Goal: Transaction & Acquisition: Purchase product/service

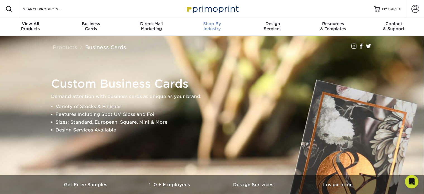
click at [215, 25] on span "Shop By" at bounding box center [212, 23] width 61 height 5
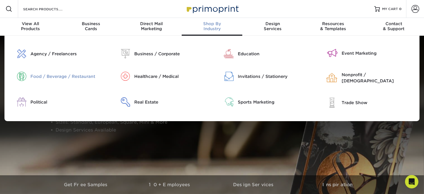
click at [37, 76] on div "Food / Beverage / Restaurant" at bounding box center [67, 76] width 74 height 6
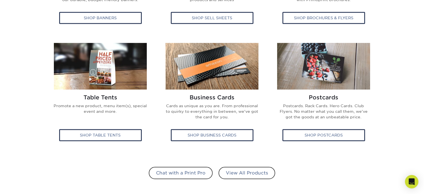
scroll to position [335, 0]
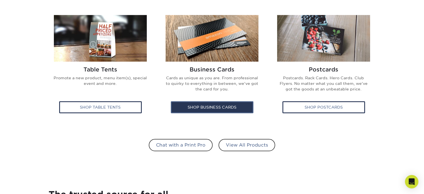
click at [220, 105] on div "Shop Business Cards" at bounding box center [212, 107] width 83 height 12
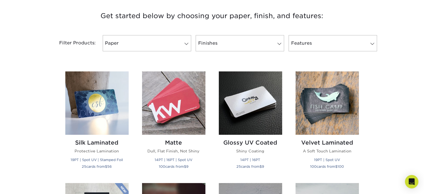
scroll to position [223, 0]
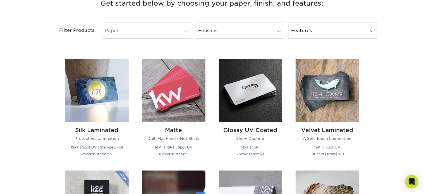
click at [160, 26] on link "Paper" at bounding box center [147, 31] width 88 height 16
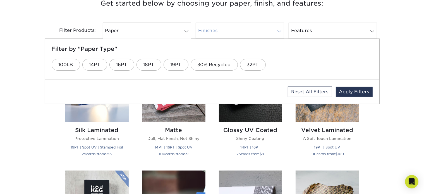
click at [222, 32] on link "Finishes" at bounding box center [240, 31] width 88 height 16
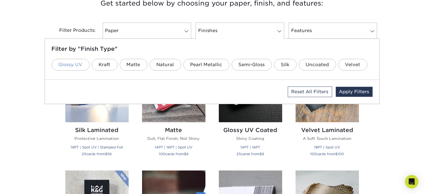
click at [76, 63] on link "Glossy UV" at bounding box center [71, 65] width 38 height 12
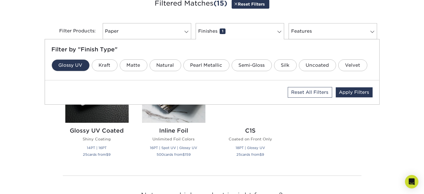
scroll to position [220, 0]
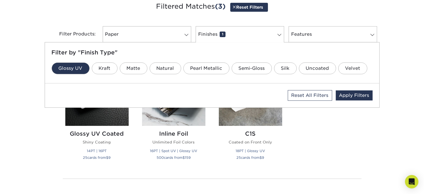
click at [330, 156] on div "Silk Laminated Protective Lamination 19PT | Spot UV | Stamped Foil 25 cards fro…" at bounding box center [212, 115] width 307 height 118
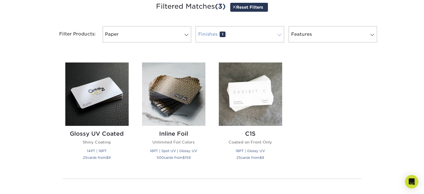
click at [247, 34] on link "Finishes 1" at bounding box center [240, 34] width 88 height 16
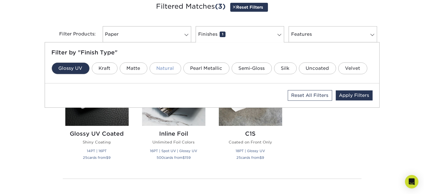
click at [169, 70] on link "Natural" at bounding box center [166, 68] width 32 height 12
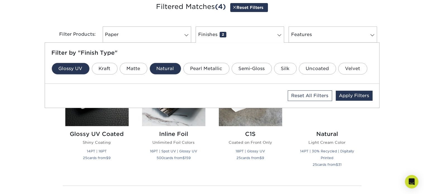
scroll to position [216, 0]
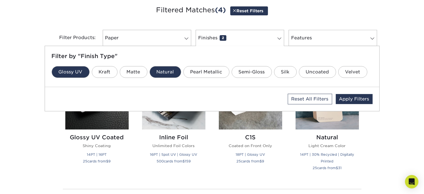
click at [372, 150] on div "Get started below by choosing your paper, finish, and features: Filtered Matche…" at bounding box center [212, 120] width 424 height 258
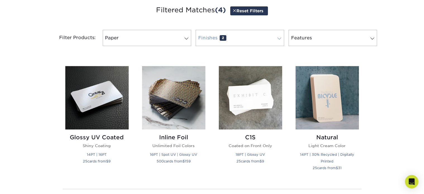
click at [246, 39] on link "Finishes 2" at bounding box center [240, 38] width 88 height 16
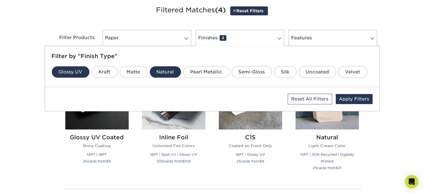
click at [80, 66] on link "Glossy UV" at bounding box center [71, 72] width 38 height 12
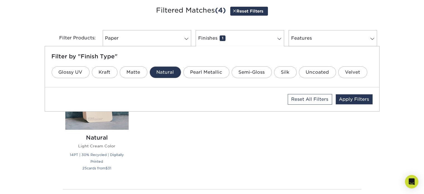
scroll to position [213, 0]
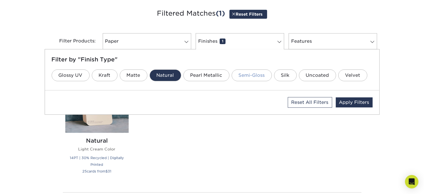
click at [255, 76] on link "Semi-Gloss" at bounding box center [252, 75] width 40 height 12
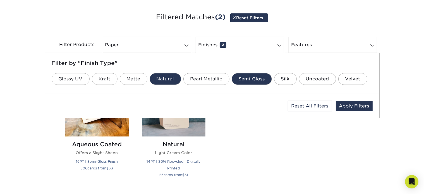
click at [265, 151] on div "Silk Laminated Protective Lamination 19PT | Spot UV | Stamped Foil 25 cards fro…" at bounding box center [212, 128] width 307 height 125
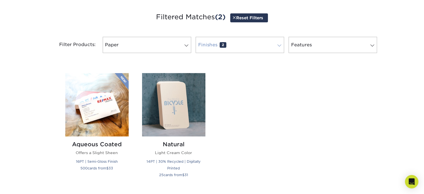
click at [243, 45] on link "Finishes 2" at bounding box center [240, 45] width 88 height 16
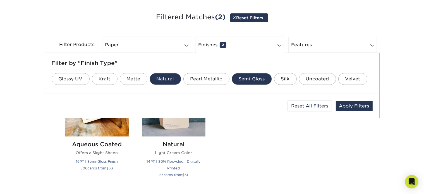
click at [166, 78] on link "Natural" at bounding box center [166, 79] width 32 height 12
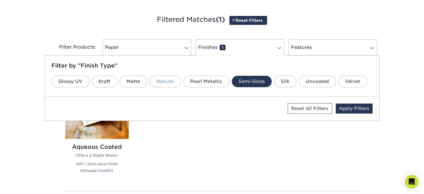
scroll to position [206, 0]
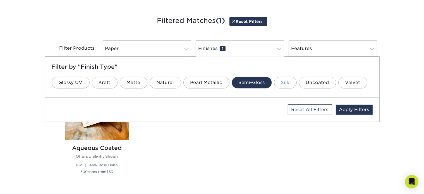
click at [284, 83] on link "Silk" at bounding box center [285, 83] width 23 height 12
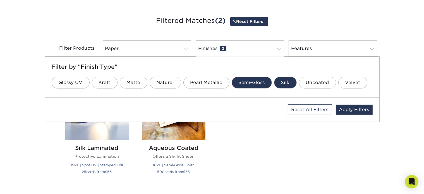
scroll to position [202, 0]
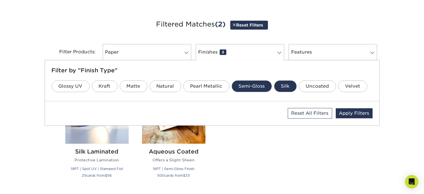
click at [255, 81] on link "Semi-Gloss" at bounding box center [252, 86] width 40 height 12
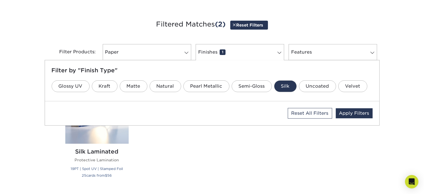
scroll to position [199, 0]
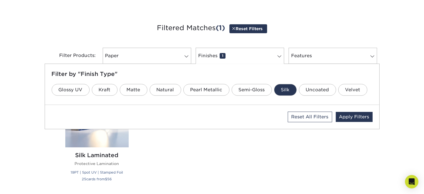
click at [252, 144] on div "Silk Laminated Protective Lamination 19PT | Spot UV | Stamped Foil 25 cards fro…" at bounding box center [212, 136] width 307 height 118
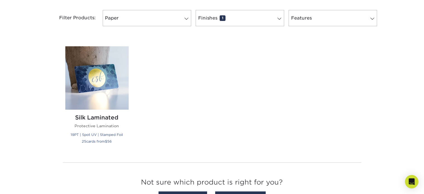
scroll to position [226, 0]
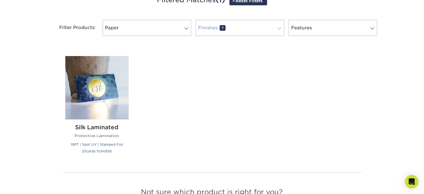
click at [230, 28] on link "Finishes 1" at bounding box center [240, 28] width 88 height 16
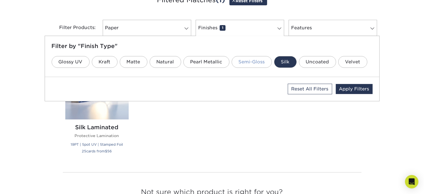
click at [243, 62] on link "Semi-Gloss" at bounding box center [252, 62] width 40 height 12
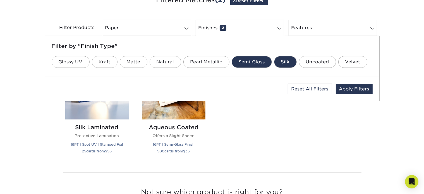
scroll to position [223, 0]
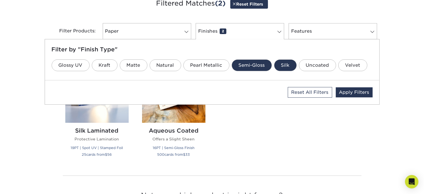
click at [284, 67] on link "Silk" at bounding box center [285, 65] width 23 height 12
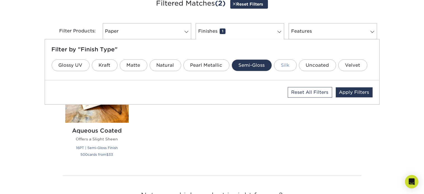
scroll to position [220, 0]
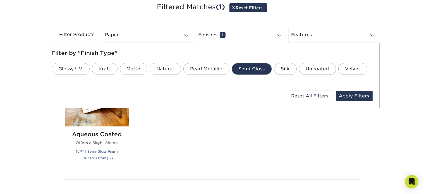
click at [249, 131] on div "Silk Laminated Protective Lamination 19PT | Spot UV | Stamped Foil 25 cards fro…" at bounding box center [212, 115] width 307 height 118
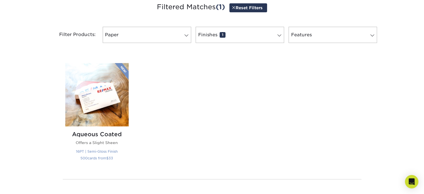
click at [117, 97] on img at bounding box center [96, 94] width 63 height 63
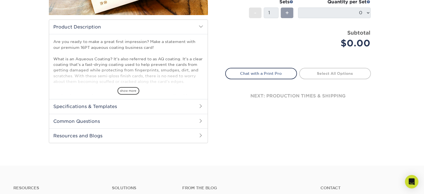
scroll to position [195, 0]
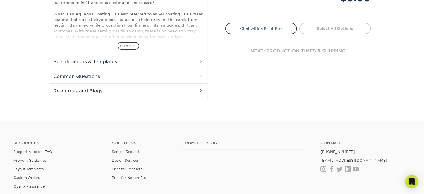
click at [134, 60] on h2 "Specifications & Templates" at bounding box center [128, 61] width 158 height 15
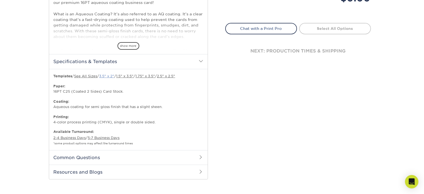
click at [109, 76] on link "3.5" x 2"" at bounding box center [106, 76] width 15 height 4
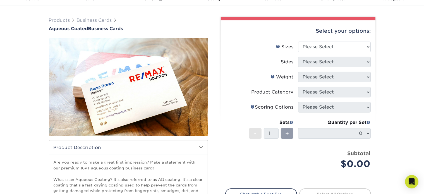
scroll to position [0, 0]
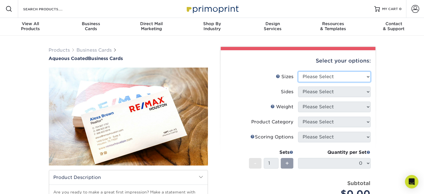
click at [333, 73] on select "Please Select 1.5" x 3.5" - Mini 1.75" x 3.5" - Mini 2" x 3" - Mini 2" x 3.5" -…" at bounding box center [334, 76] width 73 height 11
select select "2.00x3.50"
click at [298, 71] on select "Please Select 1.5" x 3.5" - Mini 1.75" x 3.5" - Mini 2" x 3" - Mini 2" x 3.5" -…" at bounding box center [334, 76] width 73 height 11
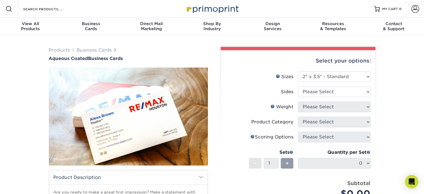
click at [351, 91] on select "Please Select Print Both Sides Print Front Only" at bounding box center [334, 91] width 73 height 11
select select "13abbda7-1d64-4f25-8bb2-c179b224825d"
click at [298, 86] on select "Please Select Print Both Sides Print Front Only" at bounding box center [334, 91] width 73 height 11
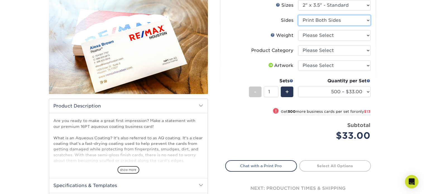
scroll to position [56, 0]
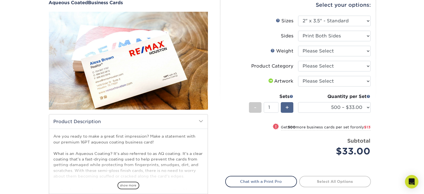
click at [288, 106] on span "+" at bounding box center [287, 107] width 4 height 8
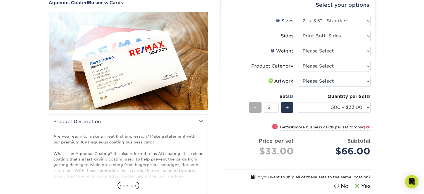
click at [253, 106] on div "-" at bounding box center [255, 107] width 13 height 11
type input "1"
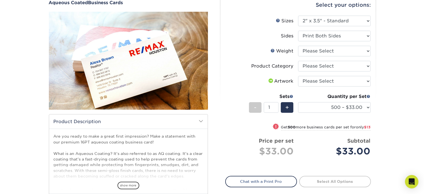
click at [275, 126] on span "!" at bounding box center [275, 127] width 1 height 6
select select "1000 – $46.00"
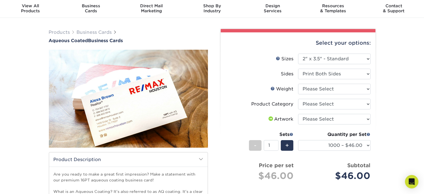
scroll to position [28, 0]
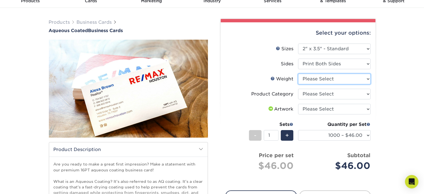
click at [340, 77] on select "Please Select 16PT" at bounding box center [334, 79] width 73 height 11
select select "16PT"
click at [298, 74] on select "Please Select 16PT" at bounding box center [334, 79] width 73 height 11
select select "-1"
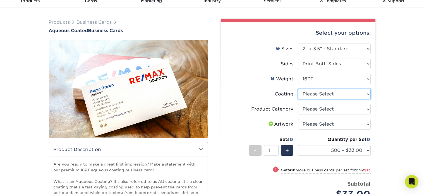
click at [317, 95] on select at bounding box center [334, 94] width 73 height 11
select select "d41dab50-ff65-4f4f-bb17-2afe4d36ae33"
click at [298, 89] on select at bounding box center [334, 94] width 73 height 11
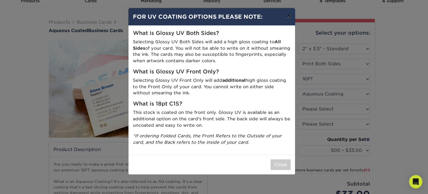
click at [289, 15] on button "×" at bounding box center [288, 16] width 13 height 16
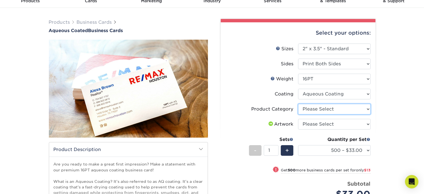
click at [344, 110] on select "Please Select Business Cards" at bounding box center [334, 109] width 73 height 11
select select "3b5148f1-0588-4f88-a218-97bcfdce65c1"
click at [298, 104] on select "Please Select Business Cards" at bounding box center [334, 109] width 73 height 11
click at [361, 124] on select "Please Select I will upload files I need a design - $100" at bounding box center [334, 124] width 73 height 11
select select "upload"
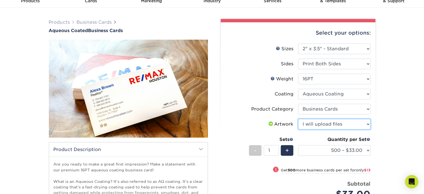
click at [298, 119] on select "Please Select I will upload files I need a design - $100" at bounding box center [334, 124] width 73 height 11
click at [400, 141] on div "Products Business Cards Aqueous Coated Business Cards show more $" at bounding box center [212, 188] width 424 height 361
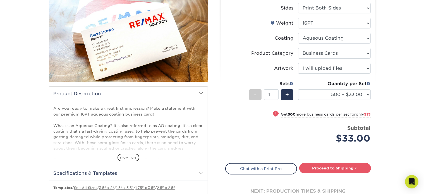
scroll to position [112, 0]
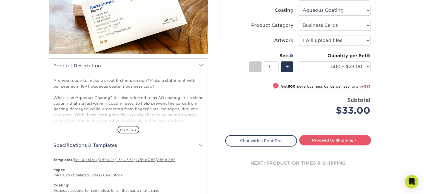
click at [272, 83] on span at bounding box center [276, 86] width 8 height 8
select select "1000 – $46.00"
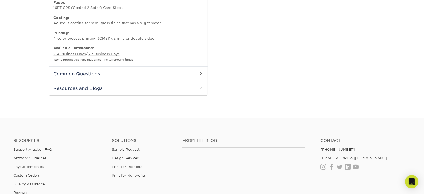
scroll to position [84, 0]
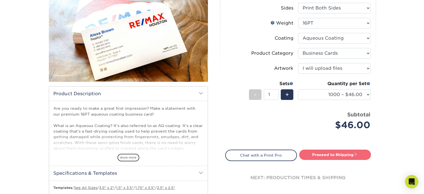
click at [351, 156] on link "Proceed to Shipping" at bounding box center [335, 155] width 72 height 10
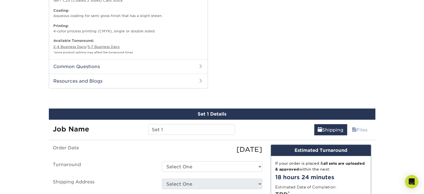
scroll to position [347, 0]
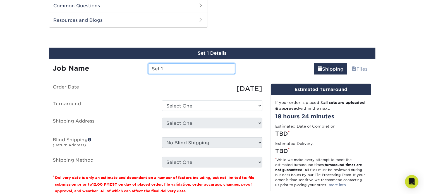
drag, startPoint x: 167, startPoint y: 68, endPoint x: 145, endPoint y: 64, distance: 22.0
click at [145, 64] on div "Set 1" at bounding box center [191, 68] width 95 height 11
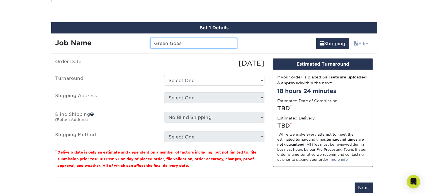
scroll to position [403, 0]
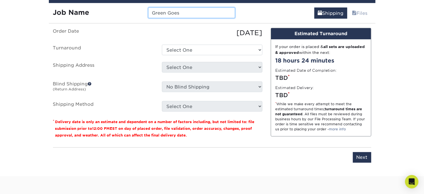
type input "Green Goes"
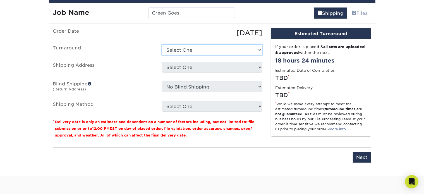
click at [227, 53] on select "Select One 2-4 Business Days 2 Day Next Business Day" at bounding box center [212, 50] width 100 height 11
select select "ff7956b4-5283-409c-9861-ced6eda3af1e"
click at [162, 45] on select "Select One 2-4 Business Days 2 Day Next Business Day" at bounding box center [212, 50] width 100 height 11
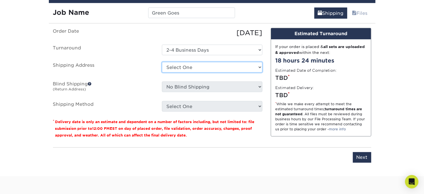
click at [221, 66] on select "Select One + Add New Address - Login" at bounding box center [212, 67] width 100 height 11
select select "newaddress"
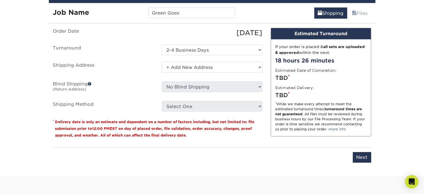
click at [162, 62] on select "Select One + Add New Address - Login" at bounding box center [212, 67] width 100 height 11
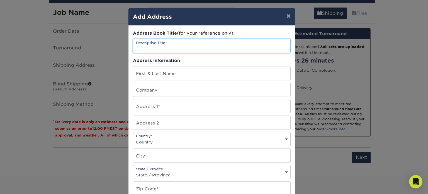
click at [187, 47] on input "text" at bounding box center [211, 46] width 157 height 14
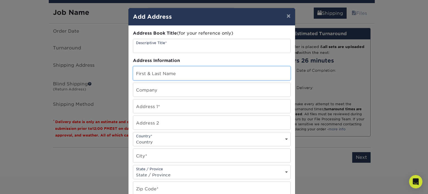
click at [180, 76] on input "text" at bounding box center [211, 73] width 157 height 14
type input "[PERSON_NAME]"
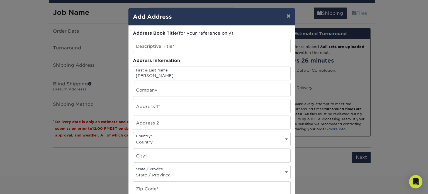
type input "Green Goes, LLC"
type input "[STREET_ADDRESS]"
select select "US"
type input "[GEOGRAPHIC_DATA]"
select select "FL"
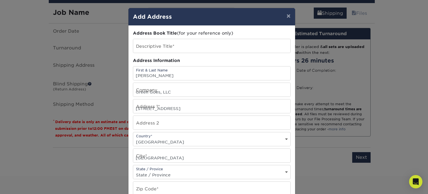
type input "33131"
type input "3367446186"
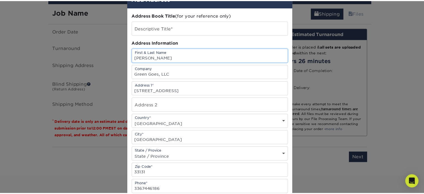
scroll to position [28, 0]
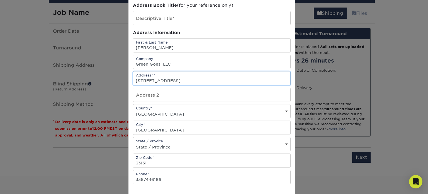
drag, startPoint x: 194, startPoint y: 82, endPoint x: 108, endPoint y: 69, distance: 86.9
click at [109, 70] on div "× Add Address Address Book Title (for your reference only) Descriptive Title* A…" at bounding box center [214, 97] width 428 height 194
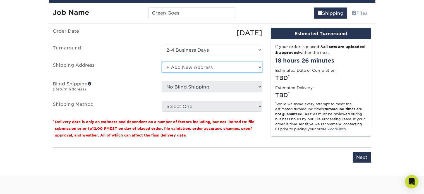
click at [205, 66] on select "Select One + Add New Address - Login" at bounding box center [212, 67] width 100 height 11
click at [162, 62] on select "Select One + Add New Address - Login" at bounding box center [212, 67] width 100 height 11
click at [186, 64] on select "Select One + Add New Address - Login" at bounding box center [212, 67] width 100 height 11
click at [162, 62] on select "Select One + Add New Address - Login" at bounding box center [212, 67] width 100 height 11
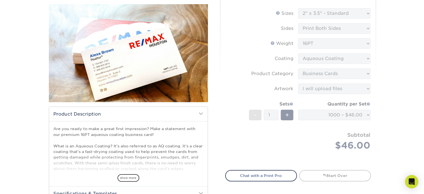
scroll to position [0, 0]
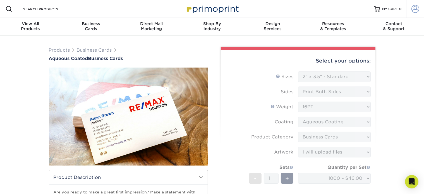
click at [413, 11] on span at bounding box center [415, 9] width 8 height 8
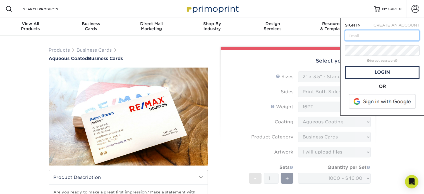
click at [362, 36] on input "text" at bounding box center [382, 35] width 74 height 11
type input "[EMAIL_ADDRESS][DOMAIN_NAME]"
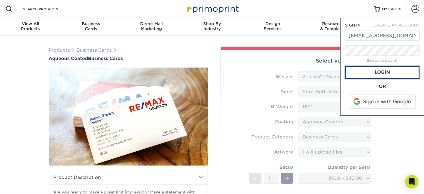
click at [389, 74] on link "Login" at bounding box center [382, 72] width 74 height 13
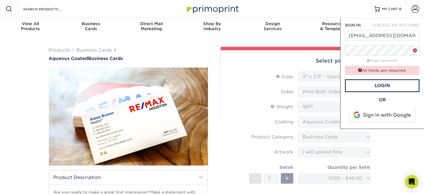
click at [383, 113] on span at bounding box center [382, 115] width 71 height 15
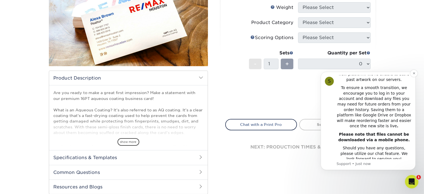
scroll to position [139, 0]
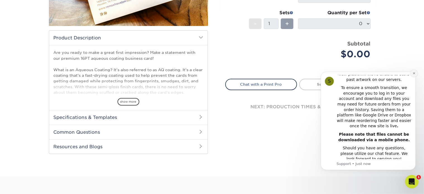
click at [413, 74] on icon "Dismiss notification" at bounding box center [413, 72] width 3 height 3
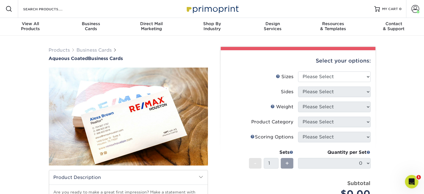
scroll to position [0, 0]
click at [414, 11] on span at bounding box center [415, 9] width 8 height 8
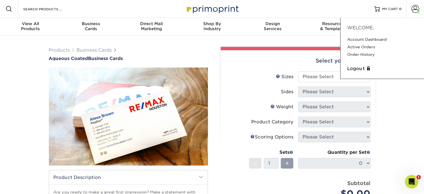
click at [396, 91] on div "Products Business Cards Aqueous Coated Business Cards show more $" at bounding box center [212, 176] width 424 height 280
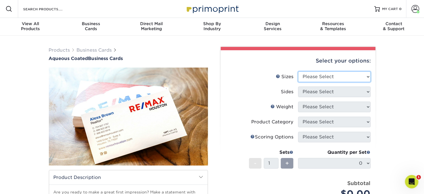
click at [333, 75] on select "Please Select 1.5" x 3.5" - Mini 1.75" x 3.5" - Mini 2" x 3" - Mini 2" x 3.5" -…" at bounding box center [334, 76] width 73 height 11
select select "2.00x3.50"
click at [298, 71] on select "Please Select 1.5" x 3.5" - Mini 1.75" x 3.5" - Mini 2" x 3" - Mini 2" x 3.5" -…" at bounding box center [334, 76] width 73 height 11
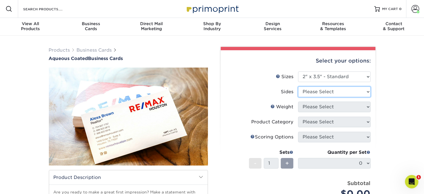
click at [343, 89] on select "Please Select Print Both Sides Print Front Only" at bounding box center [334, 91] width 73 height 11
select select "13abbda7-1d64-4f25-8bb2-c179b224825d"
click at [298, 86] on select "Please Select Print Both Sides Print Front Only" at bounding box center [334, 91] width 73 height 11
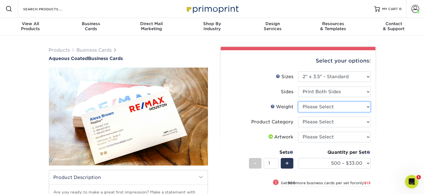
click at [344, 108] on select "Please Select 16PT" at bounding box center [334, 107] width 73 height 11
select select "16PT"
click at [298, 102] on select "Please Select 16PT" at bounding box center [334, 107] width 73 height 11
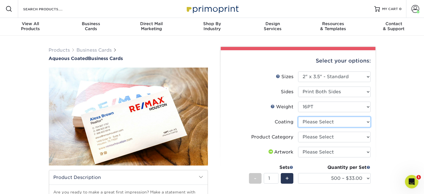
click at [343, 121] on select at bounding box center [334, 122] width 73 height 11
select select "d41dab50-ff65-4f4f-bb17-2afe4d36ae33"
click at [298, 117] on select at bounding box center [334, 122] width 73 height 11
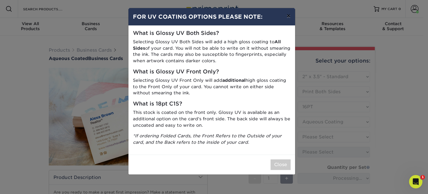
click at [288, 18] on button "×" at bounding box center [288, 16] width 13 height 16
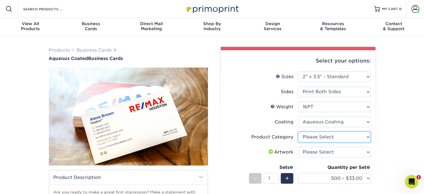
click at [348, 138] on select "Please Select Business Cards" at bounding box center [334, 137] width 73 height 11
click at [298, 132] on select "Please Select Business Cards" at bounding box center [334, 137] width 73 height 11
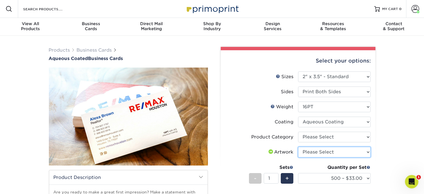
click at [346, 151] on select "Please Select I will upload files I need a design - $100" at bounding box center [334, 152] width 73 height 11
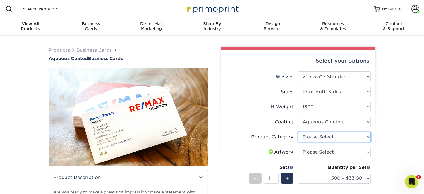
click at [342, 139] on select "Please Select Business Cards" at bounding box center [334, 137] width 73 height 11
select select "3b5148f1-0588-4f88-a218-97bcfdce65c1"
click at [298, 132] on select "Please Select Business Cards" at bounding box center [334, 137] width 73 height 11
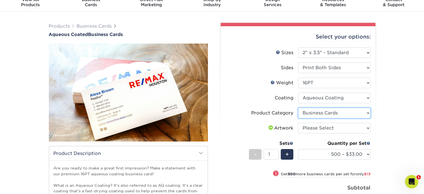
scroll to position [56, 0]
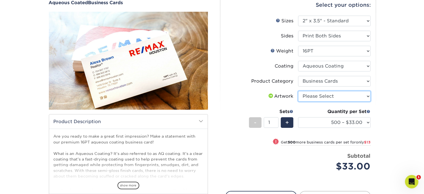
click at [335, 96] on select "Please Select I will upload files I need a design - $100" at bounding box center [334, 96] width 73 height 11
select select "upload"
click at [298, 91] on select "Please Select I will upload files I need a design - $100" at bounding box center [334, 96] width 73 height 11
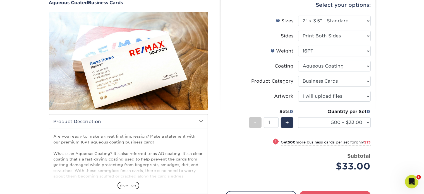
click at [404, 130] on div "Products Business Cards Aqueous Coated Business Cards show more $" at bounding box center [212, 120] width 424 height 280
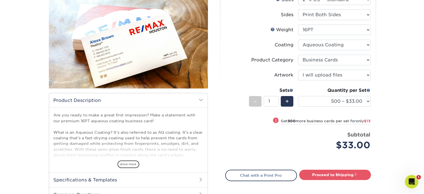
scroll to position [112, 0]
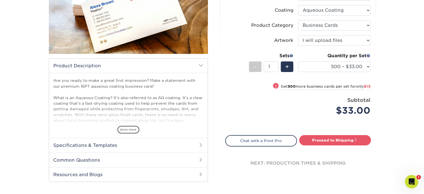
click at [367, 86] on span "$13" at bounding box center [367, 86] width 6 height 4
select select "1000 – $46.00"
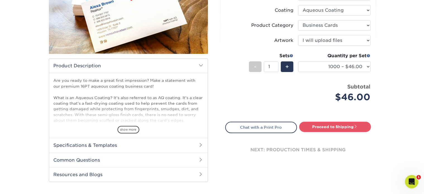
click at [414, 140] on div "Products Business Cards Aqueous Coated Business Cards show more $" at bounding box center [212, 64] width 424 height 280
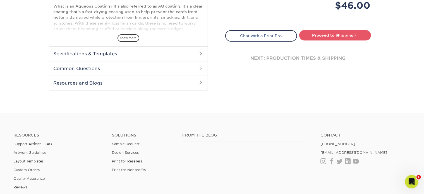
scroll to position [84, 0]
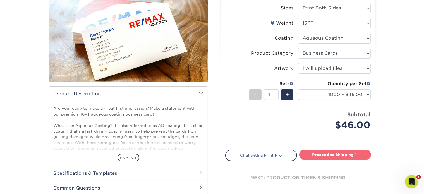
click at [360, 152] on link "Proceed to Shipping" at bounding box center [335, 155] width 72 height 10
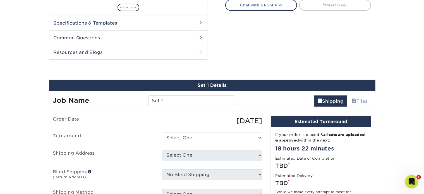
scroll to position [266, 0]
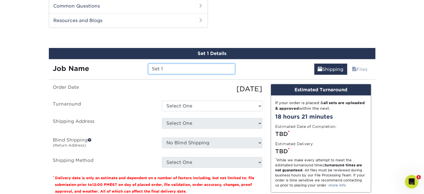
drag, startPoint x: 195, startPoint y: 67, endPoint x: 138, endPoint y: 67, distance: 57.2
click at [138, 67] on div "Job Name Set 1" at bounding box center [144, 69] width 191 height 11
type input "Green Goes - 2025"
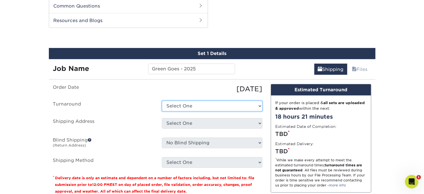
click at [189, 107] on select "Select One 2-4 Business Days 2 Day Next Business Day" at bounding box center [212, 106] width 100 height 11
select select "ff7956b4-5283-409c-9861-ced6eda3af1e"
click at [162, 101] on select "Select One 2-4 Business Days 2 Day Next Business Day" at bounding box center [212, 106] width 100 height 11
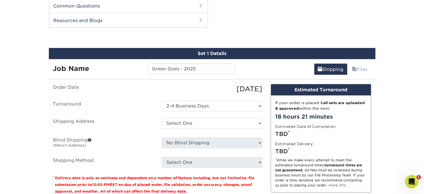
click at [194, 88] on div "[DATE]" at bounding box center [212, 89] width 109 height 10
click at [208, 123] on select "Select One + Add New Address" at bounding box center [212, 123] width 100 height 11
select select "newaddress"
click at [162, 118] on select "Select One + Add New Address" at bounding box center [212, 123] width 100 height 11
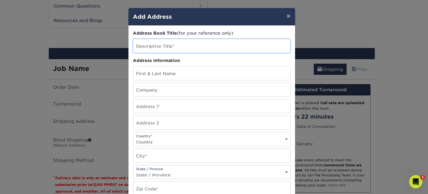
click at [163, 45] on input "text" at bounding box center [211, 46] width 157 height 14
type input "Airbnb CA"
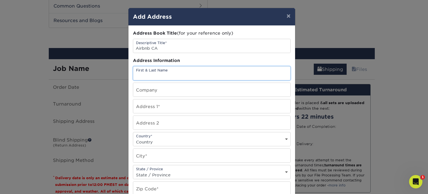
click at [172, 74] on input "text" at bounding box center [211, 73] width 157 height 14
type input "[PERSON_NAME]"
type input "Green Goes, LLC"
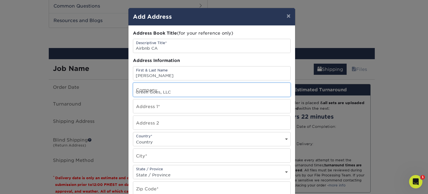
type input "[STREET_ADDRESS]"
select select "US"
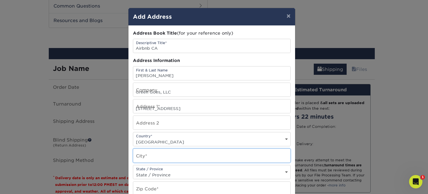
type input "[GEOGRAPHIC_DATA]"
select select "FL"
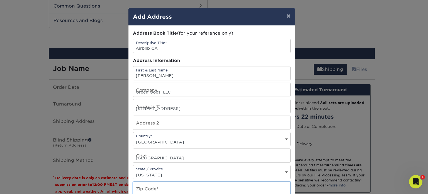
type input "33131"
type input "3367446186"
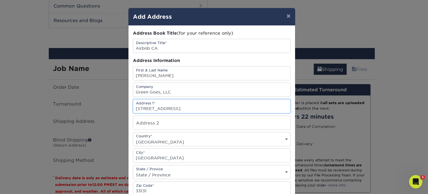
drag, startPoint x: 192, startPoint y: 106, endPoint x: 118, endPoint y: 102, distance: 74.0
click at [118, 102] on div "× Add Address Address Book Title (for your reference only) Descriptive Title* A…" at bounding box center [214, 97] width 428 height 194
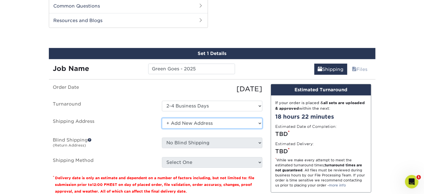
click at [201, 122] on select "Select One + Add New Address" at bounding box center [212, 123] width 100 height 11
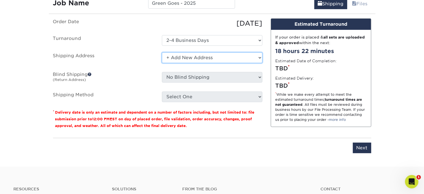
scroll to position [321, 0]
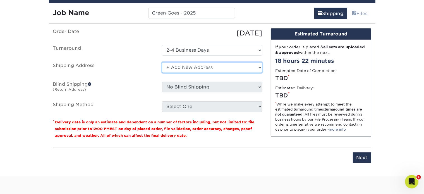
click at [180, 68] on select "Select One + Add New Address" at bounding box center [212, 67] width 100 height 11
click at [162, 62] on select "Select One + Add New Address" at bounding box center [212, 67] width 100 height 11
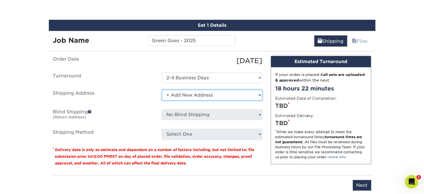
scroll to position [293, 0]
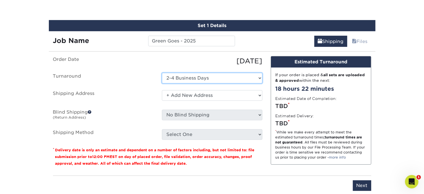
click at [223, 74] on select "Select One 2-4 Business Days 2 Day Next Business Day" at bounding box center [212, 78] width 100 height 11
select select "-1"
click at [162, 73] on select "Select One 2-4 Business Days 2 Day Next Business Day" at bounding box center [212, 78] width 100 height 11
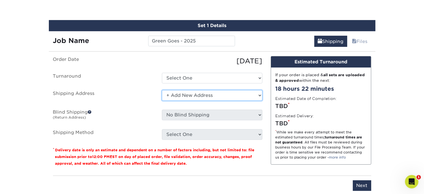
click at [212, 90] on select "Select One + Add New Address" at bounding box center [212, 95] width 100 height 11
click at [162, 90] on select "Select One + Add New Address" at bounding box center [212, 95] width 100 height 11
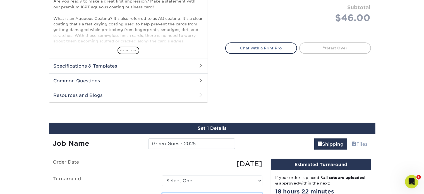
scroll to position [321, 0]
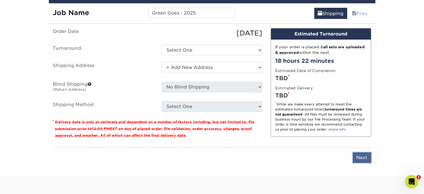
click at [357, 155] on input "Next" at bounding box center [362, 157] width 18 height 11
type input "Next"
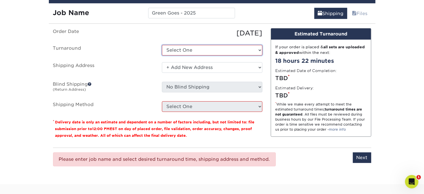
click at [189, 50] on select "Select One 2-4 Business Days 2 Day Next Business Day" at bounding box center [212, 50] width 100 height 11
select select "ff7956b4-5283-409c-9861-ced6eda3af1e"
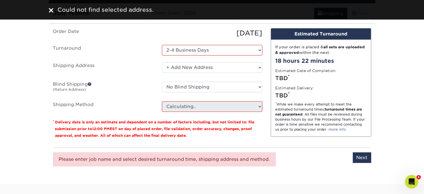
scroll to position [238, 0]
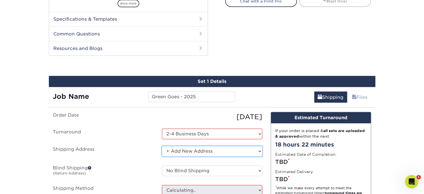
click at [194, 151] on select "Select One + Add New Address" at bounding box center [212, 151] width 100 height 11
click at [162, 146] on select "Select One + Add New Address" at bounding box center [212, 151] width 100 height 11
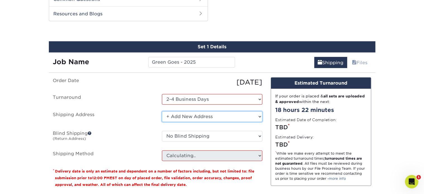
scroll to position [293, 0]
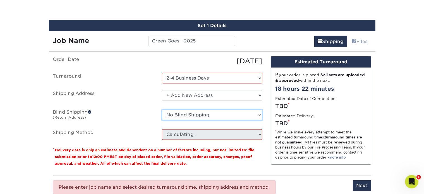
click at [211, 113] on select "No Blind Shipping + Add New Address" at bounding box center [212, 115] width 100 height 11
select select "newaddress"
click at [162, 110] on select "No Blind Shipping + Add New Address" at bounding box center [212, 115] width 100 height 11
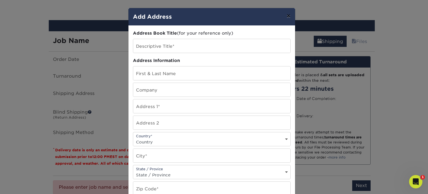
click at [285, 16] on button "×" at bounding box center [288, 16] width 13 height 16
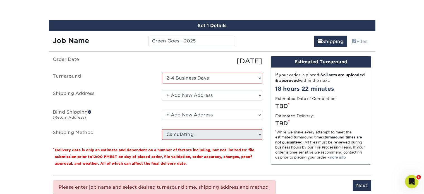
click at [237, 101] on ul "Order Date 10/15/2025 Turnaround Select One 2-4 Business Days 2 Day Next Busine…" at bounding box center [157, 98] width 209 height 84
click at [238, 95] on select "Select One + Add New Address" at bounding box center [212, 95] width 100 height 11
click at [162, 90] on select "Select One + Add New Address" at bounding box center [212, 95] width 100 height 11
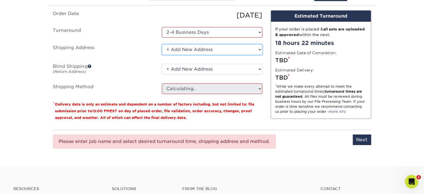
scroll to position [405, 0]
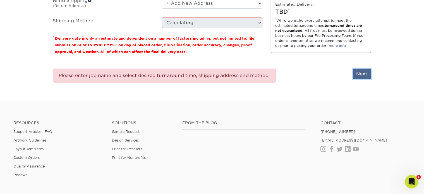
click at [355, 77] on input "Next" at bounding box center [362, 74] width 18 height 11
click at [358, 71] on input "Next" at bounding box center [362, 74] width 18 height 11
type input "Next"
click at [308, 87] on div "You've choosen mailing services! If you have a csv address list please upload i…" at bounding box center [212, 18] width 318 height 149
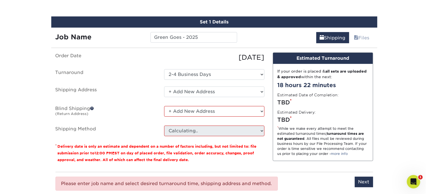
scroll to position [293, 0]
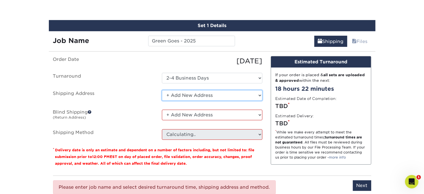
click at [218, 93] on select "Select One + Add New Address" at bounding box center [212, 95] width 100 height 11
click at [162, 90] on select "Select One + Add New Address" at bounding box center [212, 95] width 100 height 11
click at [211, 93] on select "Select One + Add New Address" at bounding box center [212, 95] width 100 height 11
select select "newaddress"
click at [162, 90] on select "Select One + Add New Address" at bounding box center [212, 95] width 100 height 11
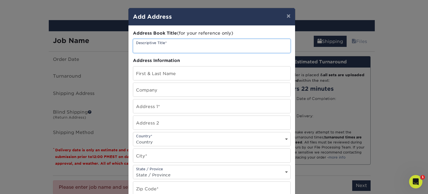
click at [160, 45] on input "text" at bounding box center [211, 46] width 157 height 14
type input "Airbnb CA"
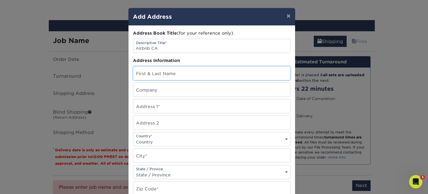
click at [168, 75] on input "text" at bounding box center [211, 73] width 157 height 14
type input "[PERSON_NAME]"
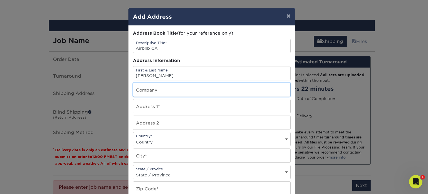
click at [144, 93] on input "text" at bounding box center [211, 90] width 157 height 14
click at [165, 154] on input "text" at bounding box center [211, 156] width 157 height 14
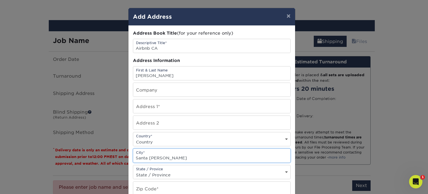
type input "Santa Ana"
click at [171, 173] on select "State / Province [US_STATE] [US_STATE] [US_STATE] [US_STATE] [US_STATE] [US_STA…" at bounding box center [211, 175] width 157 height 8
select select "CA"
click at [133, 171] on select "State / Province [US_STATE] [US_STATE] [US_STATE] [US_STATE] [US_STATE] [US_STA…" at bounding box center [211, 175] width 157 height 8
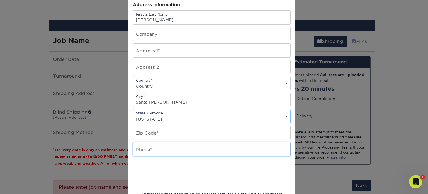
click at [165, 146] on input "text" at bounding box center [211, 149] width 157 height 14
type input "3367446186"
click at [229, 167] on div at bounding box center [212, 174] width 158 height 22
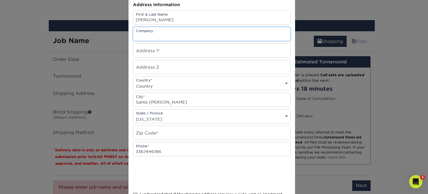
click at [174, 36] on input "text" at bounding box center [211, 34] width 157 height 14
type input "2006 West 15th Street"
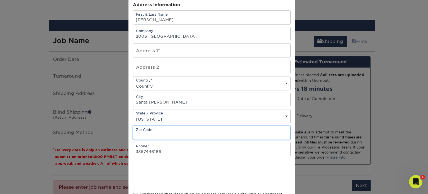
click at [205, 134] on input "text" at bounding box center [211, 133] width 157 height 14
type input "92706"
click at [235, 166] on div at bounding box center [212, 174] width 158 height 22
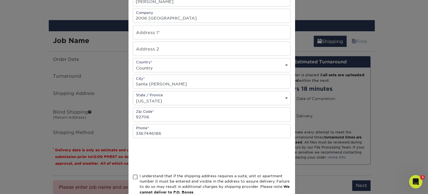
scroll to position [84, 0]
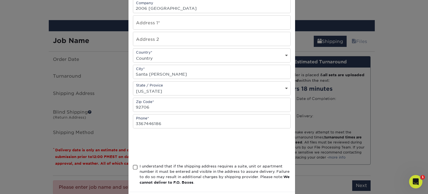
click at [134, 167] on span at bounding box center [135, 167] width 5 height 5
click at [0, 0] on input "I understand that if the shipping address requires a suite, unit or apartment n…" at bounding box center [0, 0] width 0 height 0
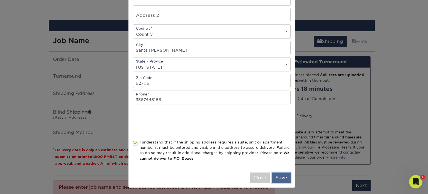
click at [278, 175] on button "Save" at bounding box center [281, 177] width 19 height 11
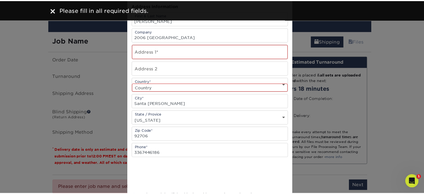
scroll to position [56, 0]
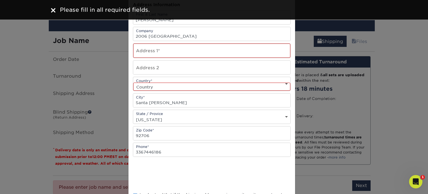
click at [193, 83] on select "Country [GEOGRAPHIC_DATA] [GEOGRAPHIC_DATA] ----------------------------- [GEOG…" at bounding box center [211, 87] width 157 height 8
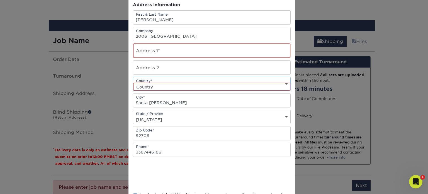
select select "US"
click at [133, 83] on select "Country [GEOGRAPHIC_DATA] [GEOGRAPHIC_DATA] ----------------------------- [GEOG…" at bounding box center [211, 87] width 157 height 8
drag, startPoint x: 184, startPoint y: 47, endPoint x: 188, endPoint y: 49, distance: 4.6
click at [184, 47] on input "text" at bounding box center [211, 51] width 157 height 14
drag, startPoint x: 183, startPoint y: 33, endPoint x: 112, endPoint y: 24, distance: 72.3
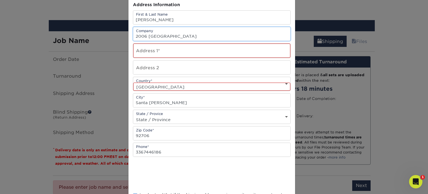
click at [112, 24] on div "× Add Address Address Book Title (for your reference only) Descriptive Title* A…" at bounding box center [214, 97] width 428 height 194
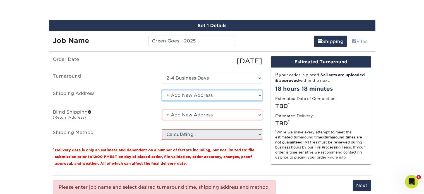
click at [219, 93] on select "Select One + Add New Address" at bounding box center [212, 95] width 100 height 11
click at [162, 90] on select "Select One + Add New Address" at bounding box center [212, 95] width 100 height 11
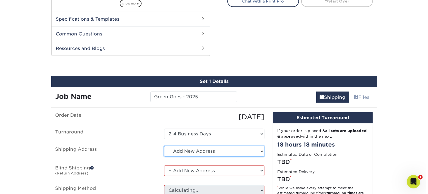
scroll to position [321, 0]
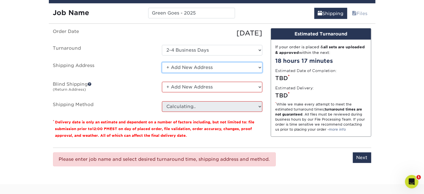
click at [210, 62] on select "Select One + Add New Address" at bounding box center [212, 67] width 100 height 11
select select "-1"
click at [162, 62] on select "Select One + Add New Address" at bounding box center [212, 67] width 100 height 11
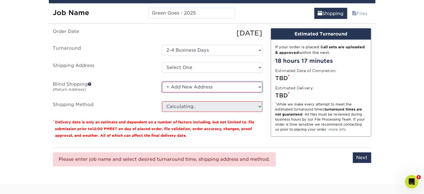
click at [215, 86] on select "No Blind Shipping + Add New Address" at bounding box center [212, 87] width 100 height 11
select select "-1"
click at [162, 82] on select "No Blind Shipping + Add New Address" at bounding box center [212, 87] width 100 height 11
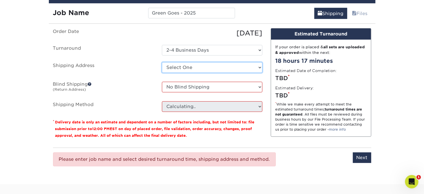
click at [211, 69] on select "Select One + Add New Address" at bounding box center [212, 67] width 100 height 11
select select "newaddress"
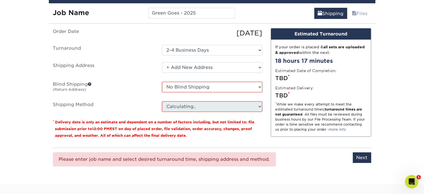
click at [162, 62] on select "Select One + Add New Address" at bounding box center [212, 67] width 100 height 11
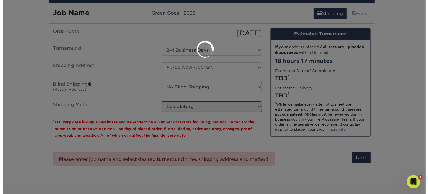
scroll to position [0, 0]
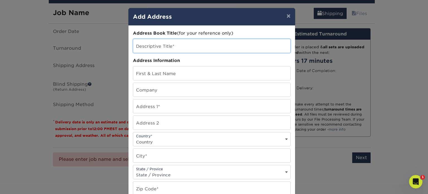
click at [168, 45] on input "text" at bounding box center [211, 46] width 157 height 14
type input "Airbnb CA"
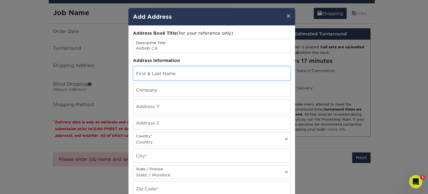
click at [167, 72] on input "text" at bounding box center [211, 73] width 157 height 14
type input "[PERSON_NAME]"
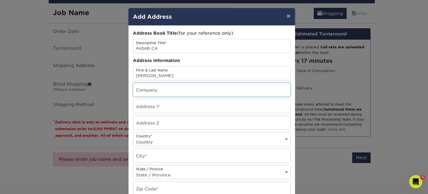
click at [145, 87] on input "text" at bounding box center [211, 90] width 157 height 14
type input "Green Goes, LLC"
click at [143, 108] on input "text" at bounding box center [211, 106] width 157 height 14
type input "2006 West 15th Street"
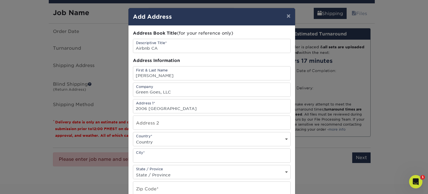
click at [156, 140] on select "Country [GEOGRAPHIC_DATA] [GEOGRAPHIC_DATA] ----------------------------- [GEOG…" at bounding box center [211, 142] width 157 height 8
select select "US"
click at [133, 138] on select "Country [GEOGRAPHIC_DATA] [GEOGRAPHIC_DATA] ----------------------------- [GEOG…" at bounding box center [211, 142] width 157 height 8
click at [181, 156] on input "text" at bounding box center [211, 156] width 157 height 14
type input "s"
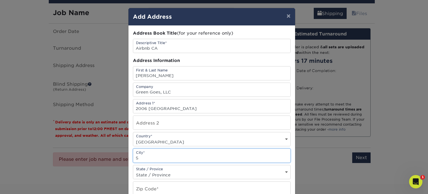
type input "Santa Ana"
click at [171, 172] on select "State / Province [US_STATE] [US_STATE] [US_STATE] [US_STATE] [US_STATE] [US_STA…" at bounding box center [211, 175] width 157 height 8
select select "CA"
click at [133, 171] on select "State / Province [US_STATE] [US_STATE] [US_STATE] [US_STATE] [US_STATE] [US_STA…" at bounding box center [211, 175] width 157 height 8
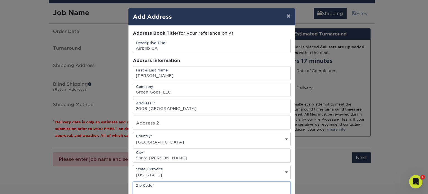
click at [180, 186] on input "text" at bounding box center [211, 189] width 157 height 14
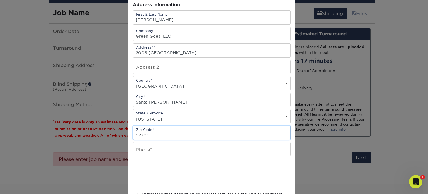
type input "92706"
click at [147, 151] on input "text" at bounding box center [211, 149] width 157 height 14
type input "3367446186"
click at [248, 172] on div at bounding box center [212, 174] width 158 height 22
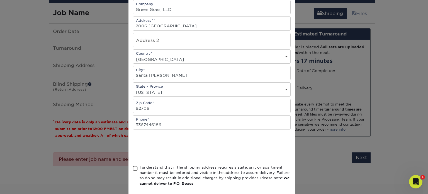
scroll to position [108, 0]
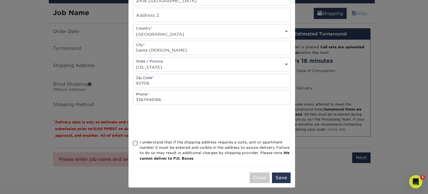
click at [133, 141] on span at bounding box center [135, 143] width 5 height 5
click at [0, 0] on input "I understand that if the shipping address requires a suite, unit or apartment n…" at bounding box center [0, 0] width 0 height 0
click at [231, 128] on div at bounding box center [212, 122] width 158 height 22
click at [278, 175] on button "Save" at bounding box center [281, 177] width 19 height 11
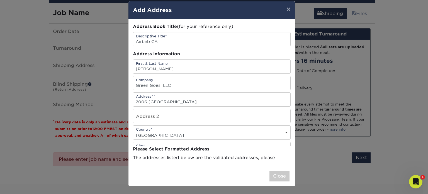
scroll to position [0, 0]
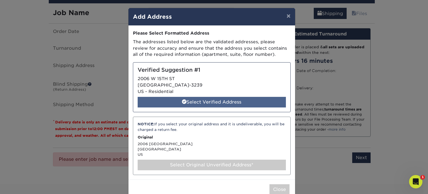
click at [245, 101] on div "Select Verified Address" at bounding box center [212, 102] width 148 height 11
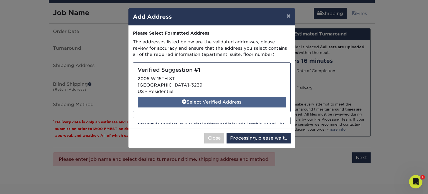
select select "287007"
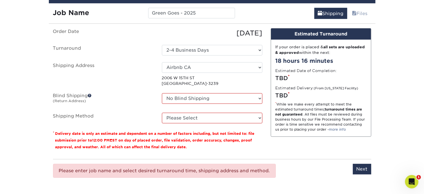
click at [90, 96] on span at bounding box center [90, 95] width 4 height 4
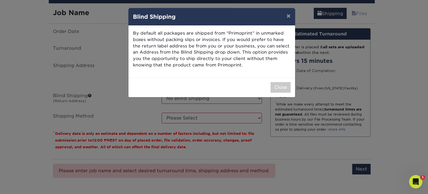
click at [105, 101] on div "× Blind Shipping By default all packages are shipped from “Primoprint” in unmar…" at bounding box center [214, 97] width 428 height 194
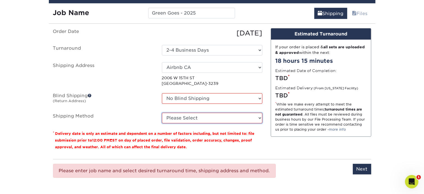
click at [192, 118] on select "Please Select Ground Shipping (+$8.96) 3 Day Shipping Service (+$20.04) 2 Day A…" at bounding box center [212, 118] width 100 height 11
select select "03"
click at [162, 113] on select "Please Select Ground Shipping (+$8.96) 3 Day Shipping Service (+$20.04) 2 Day A…" at bounding box center [212, 118] width 100 height 11
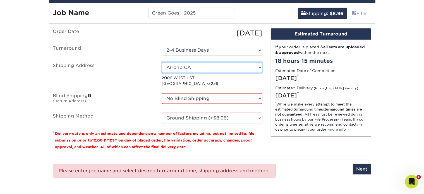
click at [203, 66] on select "Select One Airbnb CA + Add New Address" at bounding box center [212, 67] width 100 height 11
select select "newaddress"
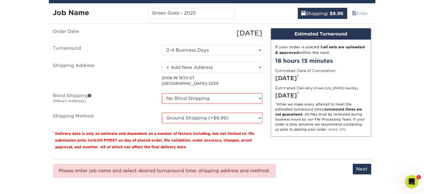
click at [162, 62] on select "Select One Airbnb CA + Add New Address" at bounding box center [212, 67] width 100 height 11
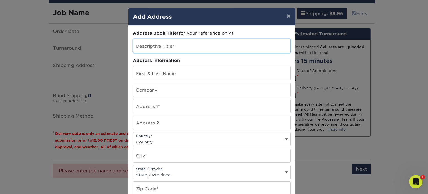
click at [177, 49] on input "text" at bounding box center [211, 46] width 157 height 14
type input "H"
type input "NC Office"
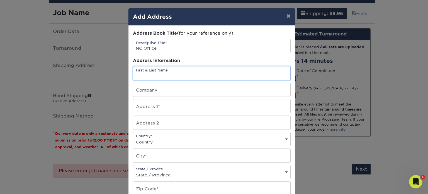
click at [178, 73] on input "text" at bounding box center [211, 73] width 157 height 14
type input "[PERSON_NAME]"
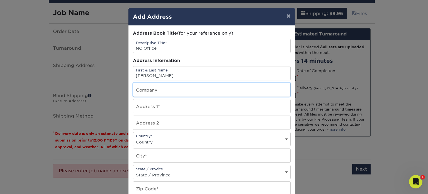
type input "Green Goes, LLC"
type input "2715 EDENRIDGE DR"
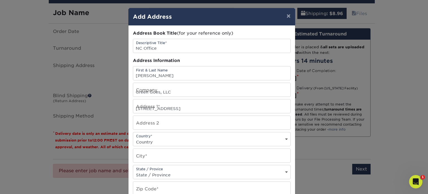
select select "US"
type input "High Point"
select select "NC"
type input "27265-7969"
type input "3367446186"
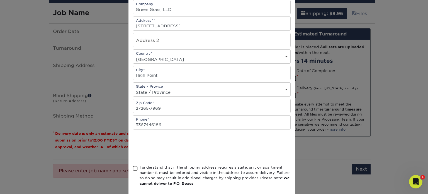
scroll to position [84, 0]
click at [133, 165] on span at bounding box center [135, 167] width 5 height 5
click at [0, 0] on input "I understand that if the shipping address requires a suite, unit or apartment n…" at bounding box center [0, 0] width 0 height 0
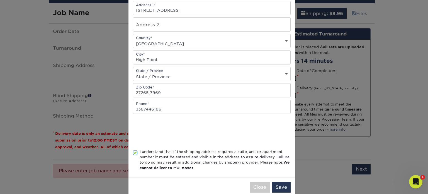
scroll to position [108, 0]
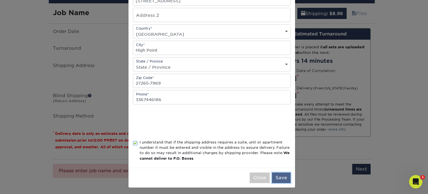
click at [279, 174] on button "Save" at bounding box center [281, 177] width 19 height 11
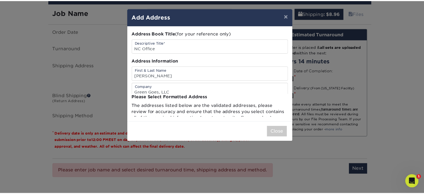
scroll to position [0, 0]
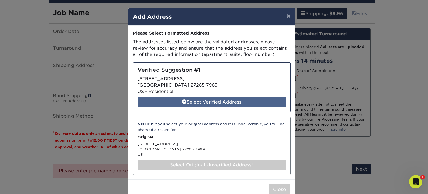
click at [239, 104] on div "Select Verified Address" at bounding box center [212, 102] width 148 height 11
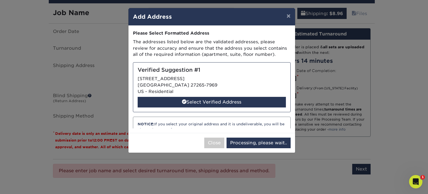
select select "287008"
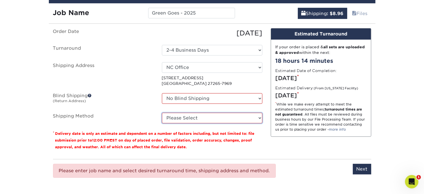
click at [235, 118] on select "Please Select Ground Shipping (+$8.96) 3 Day Shipping Service (+$20.04) 2 Day A…" at bounding box center [212, 118] width 100 height 11
select select "03"
click at [162, 113] on select "Please Select Ground Shipping (+$8.96) 3 Day Shipping Service (+$20.04) 2 Day A…" at bounding box center [212, 118] width 100 height 11
click at [303, 151] on div "Design Estimated Turnaround If your order is placed & all sets are uploaded & a…" at bounding box center [320, 91] width 109 height 126
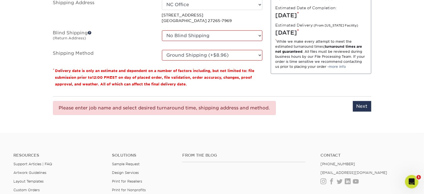
scroll to position [418, 0]
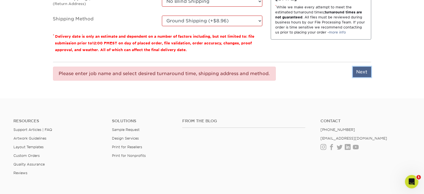
click at [364, 71] on input "Next" at bounding box center [362, 72] width 18 height 11
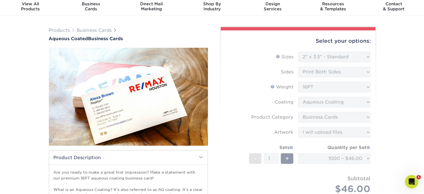
scroll to position [0, 0]
